Goal: Transaction & Acquisition: Purchase product/service

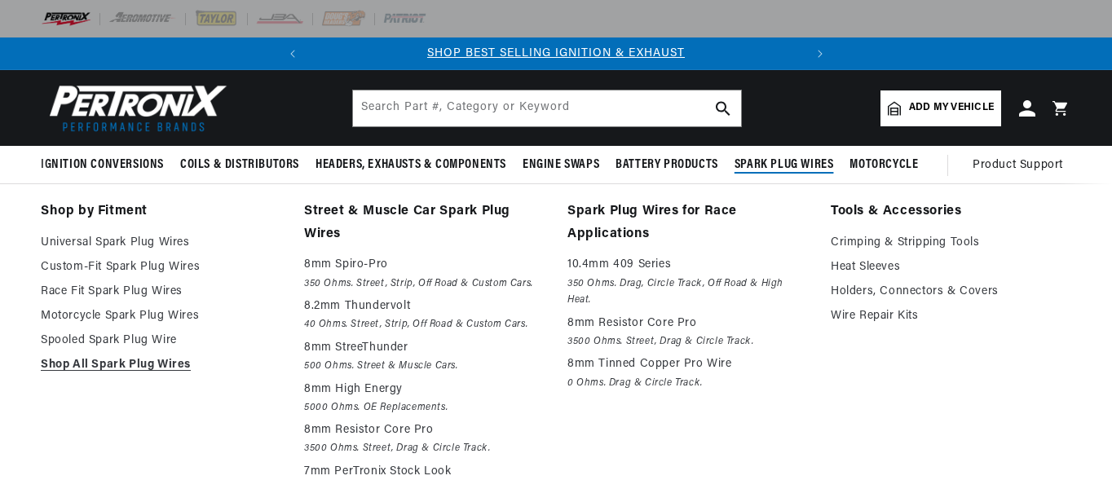
scroll to position [0, 494]
click at [773, 167] on span "Spark Plug Wires" at bounding box center [784, 165] width 99 height 17
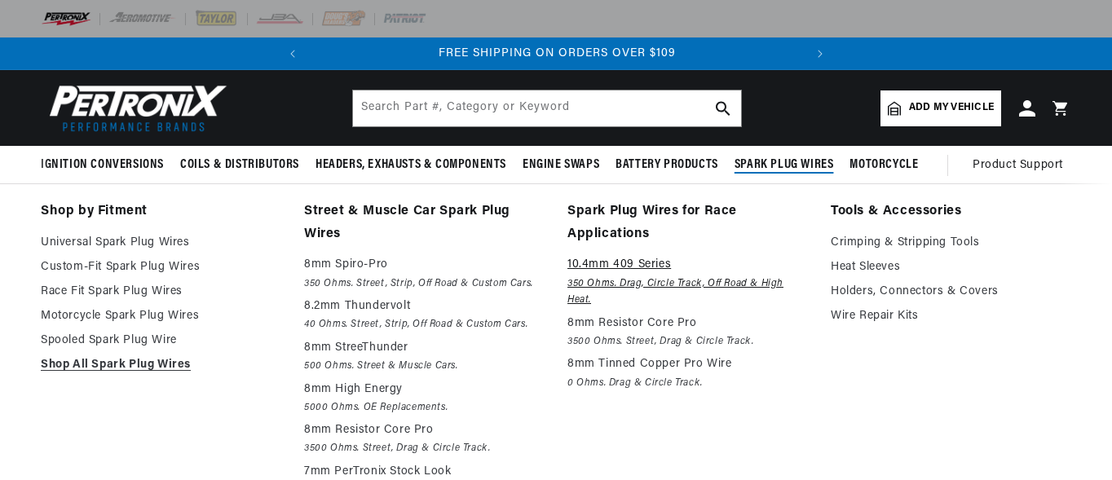
click at [699, 283] on em "350 Ohms. Drag, Circle Track, Off Road & High Heat." at bounding box center [687, 292] width 241 height 33
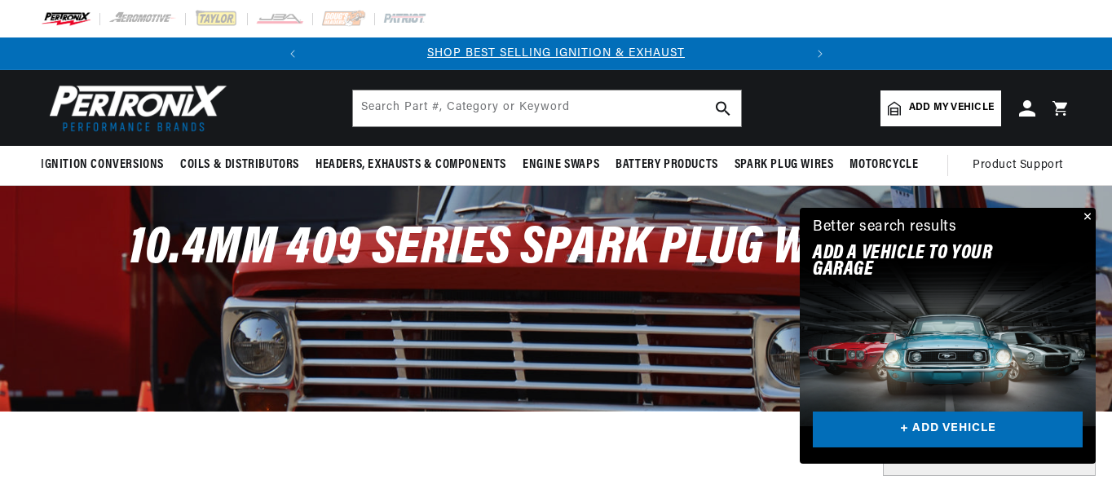
click at [1086, 217] on button "Close" at bounding box center [1086, 218] width 20 height 20
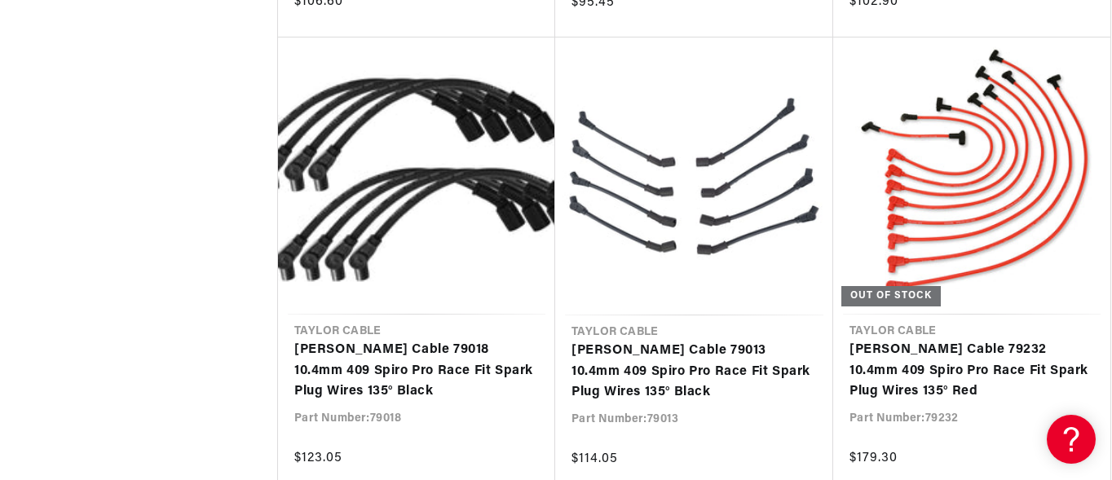
scroll to position [1859, 0]
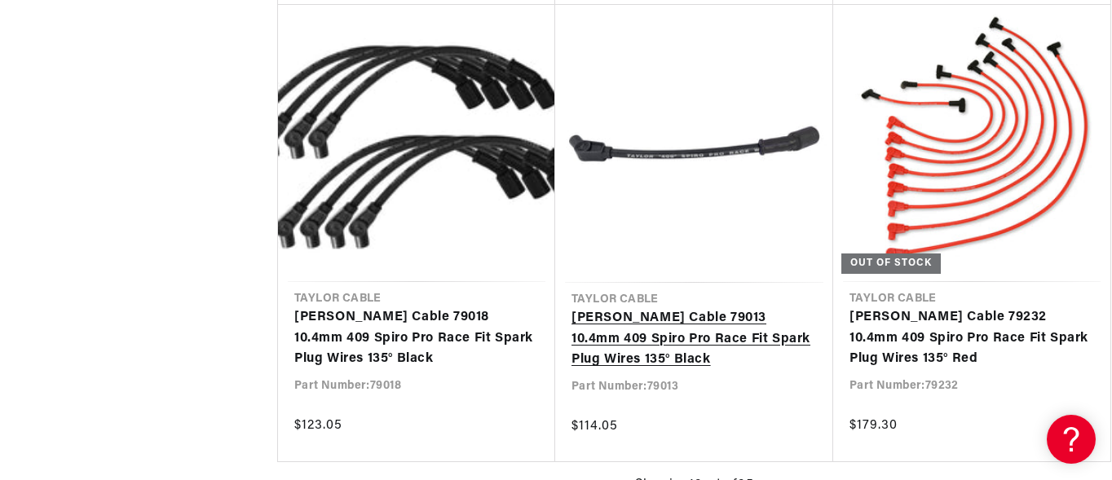
click at [744, 333] on link "[PERSON_NAME] Cable 79013 10.4mm 409 Spiro Pro Race Fit Spark Plug Wires 135° B…" at bounding box center [694, 339] width 245 height 63
